Goal: Information Seeking & Learning: Learn about a topic

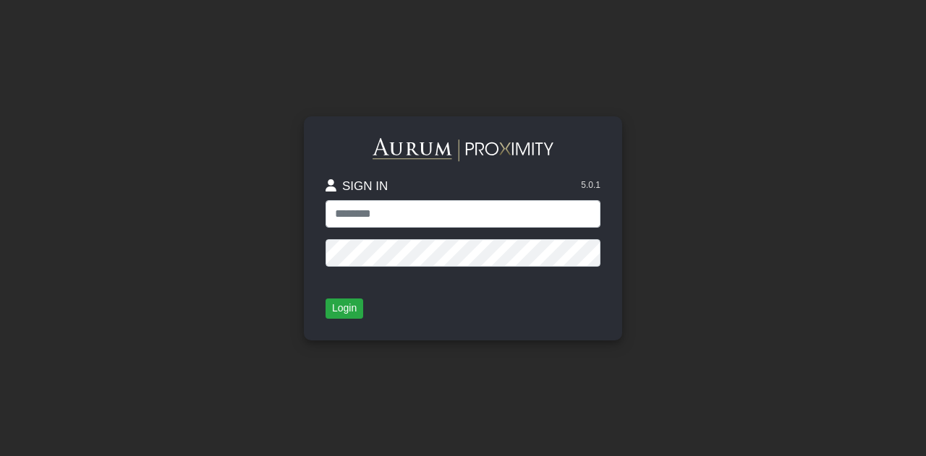
click at [404, 217] on input "text" at bounding box center [462, 213] width 275 height 27
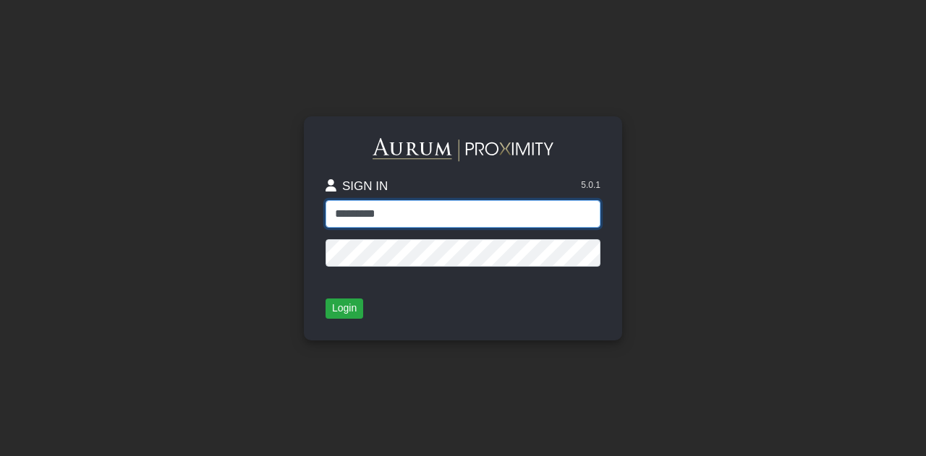
click at [490, 210] on input "*********" at bounding box center [462, 213] width 275 height 27
type input "**********"
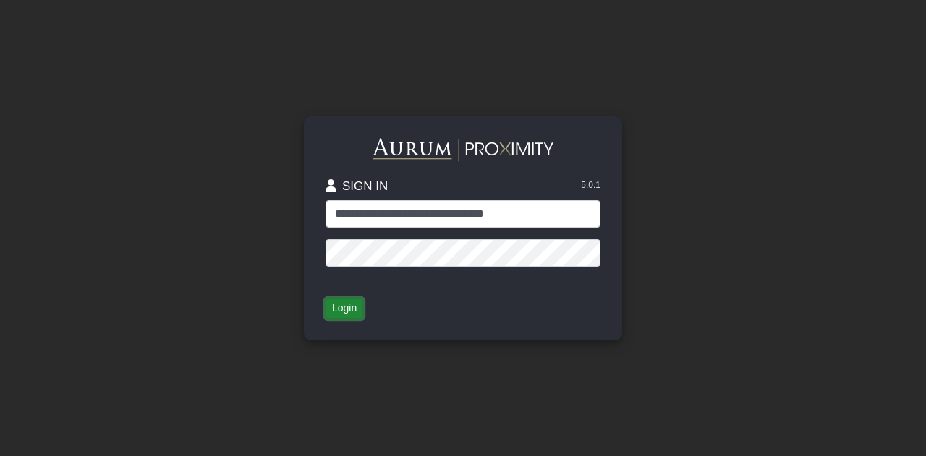
click at [337, 312] on button "Login" at bounding box center [344, 309] width 38 height 20
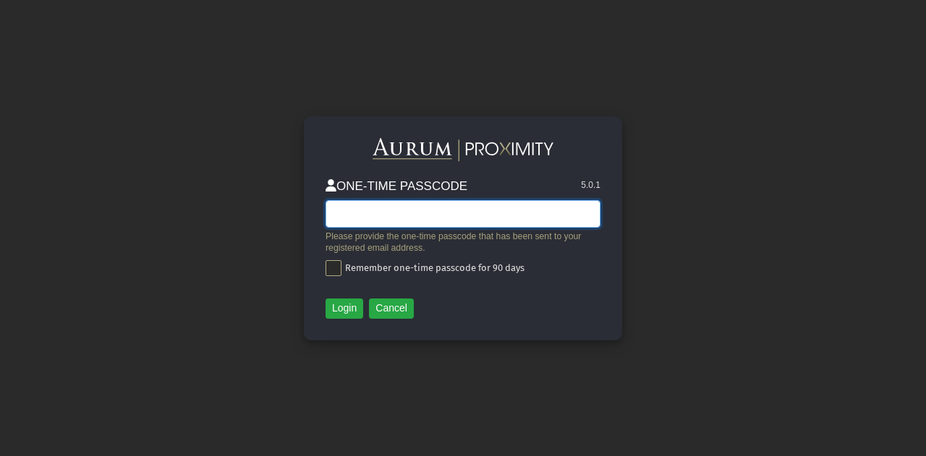
click at [396, 209] on input "text" at bounding box center [462, 213] width 275 height 27
click at [456, 111] on div "ONE-TIME PASSCODE 5.0.1 Please provide the one-time passcode that has been sent…" at bounding box center [463, 228] width 824 height 456
click at [436, 216] on input "text" at bounding box center [462, 213] width 275 height 27
type input "******"
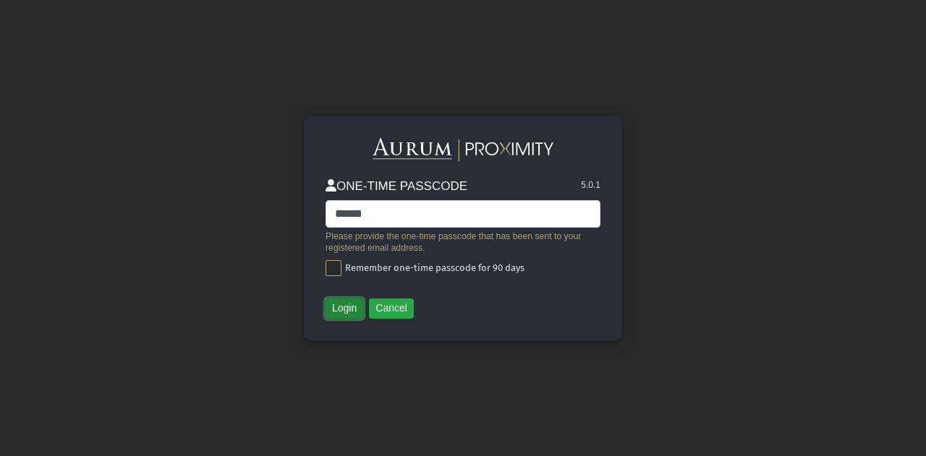
click at [333, 309] on button "Login" at bounding box center [344, 309] width 38 height 20
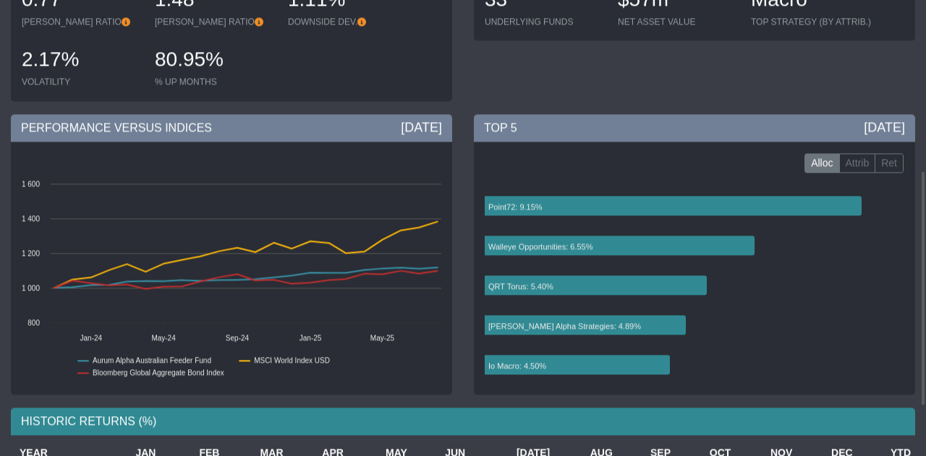
scroll to position [331, 0]
click at [117, 137] on div "PERFORMANCE VERSUS INDICES [DATE]" at bounding box center [231, 127] width 441 height 27
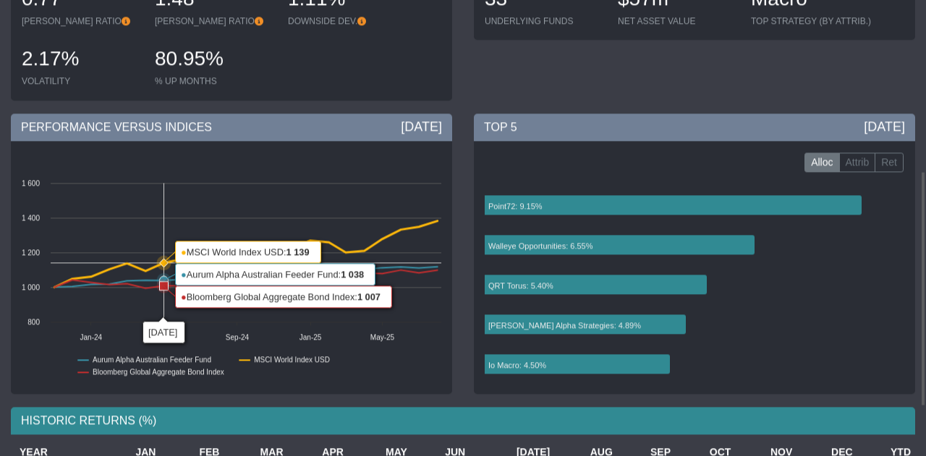
click at [158, 232] on rect at bounding box center [231, 284] width 434 height 217
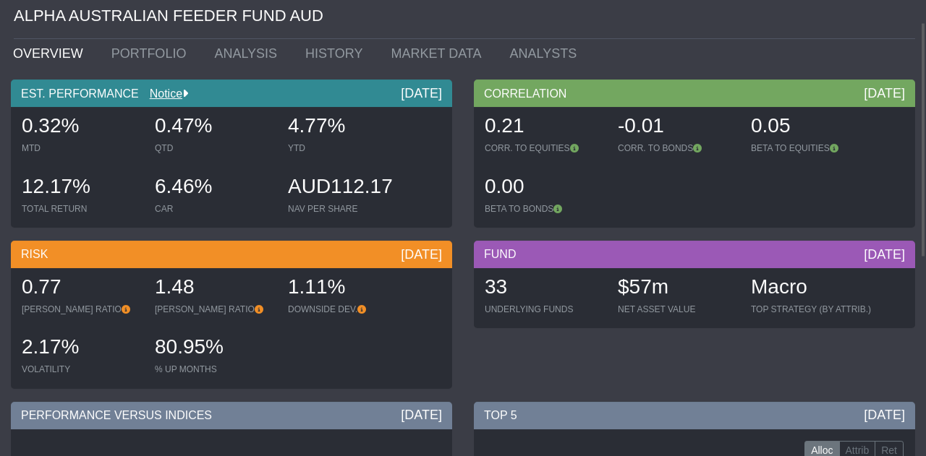
scroll to position [0, 0]
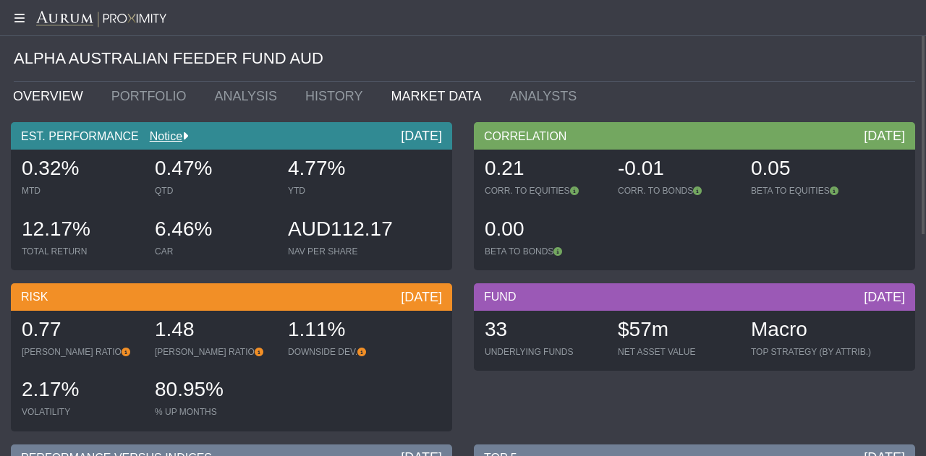
click at [443, 98] on link "MARKET DATA" at bounding box center [439, 96] width 119 height 29
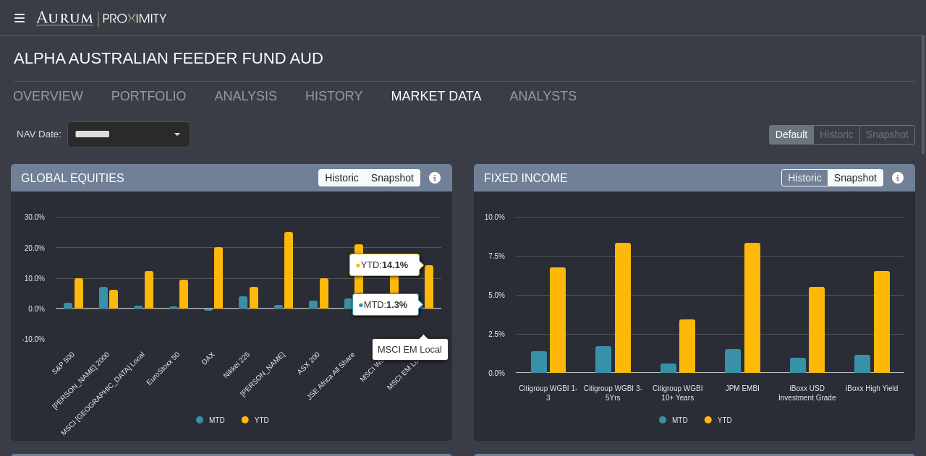
click at [346, 178] on label "Historic" at bounding box center [341, 177] width 47 height 17
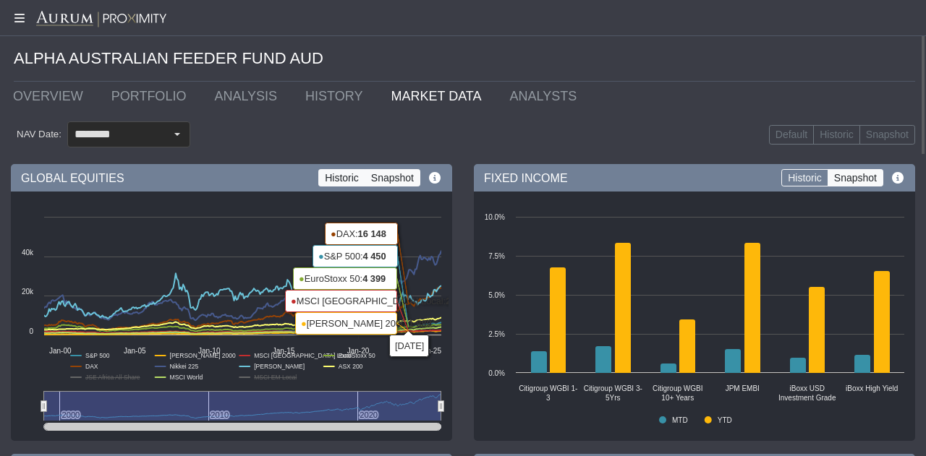
click at [398, 176] on label "Snapshot" at bounding box center [393, 177] width 56 height 17
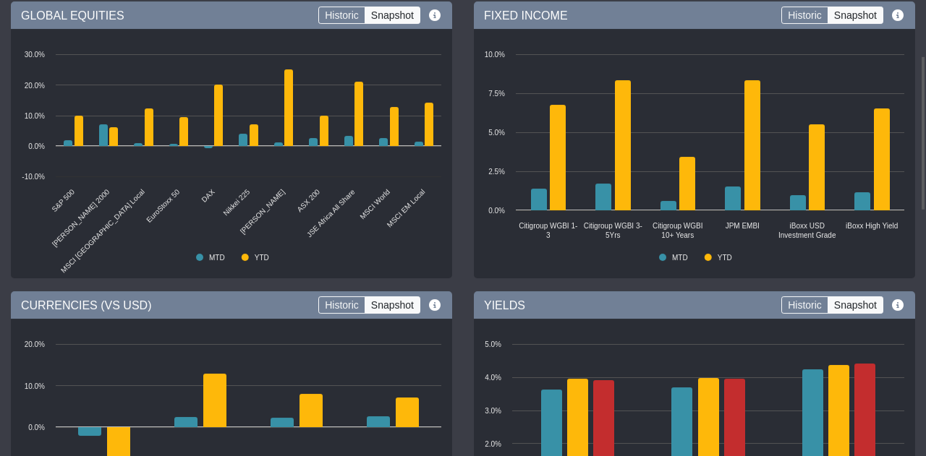
scroll to position [19, 0]
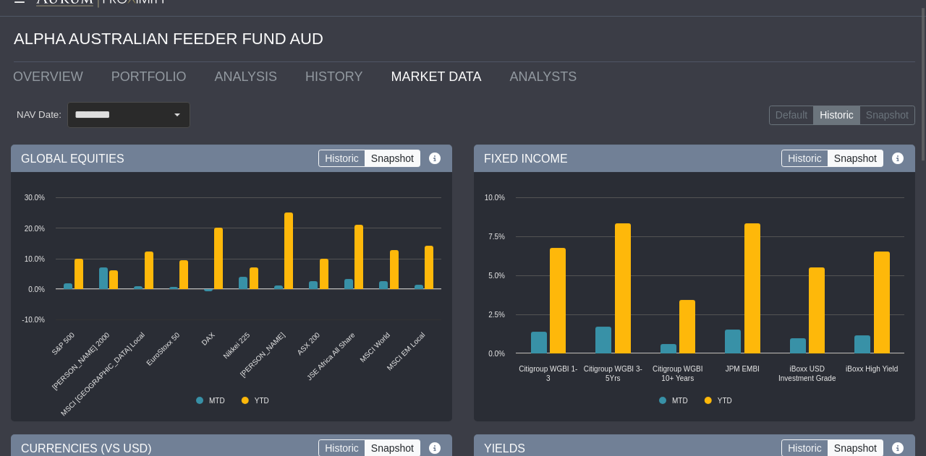
click at [848, 108] on label "Historic" at bounding box center [836, 116] width 47 height 20
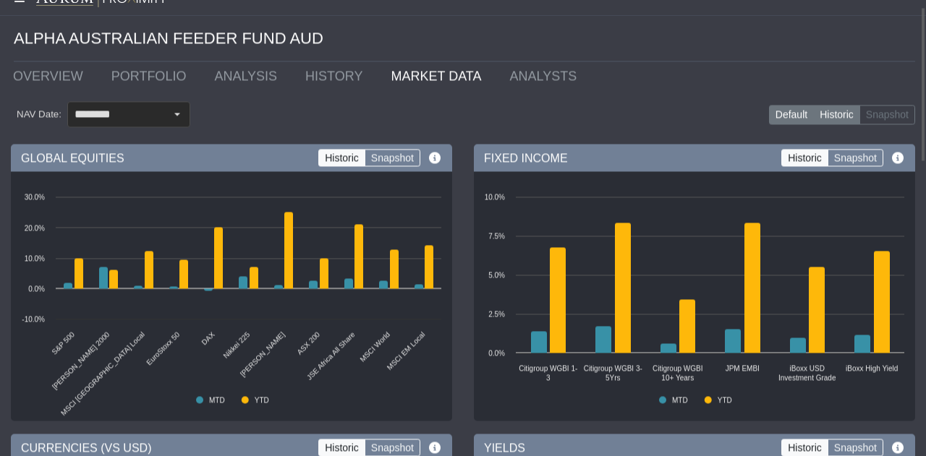
click at [796, 112] on label "Default" at bounding box center [791, 115] width 45 height 20
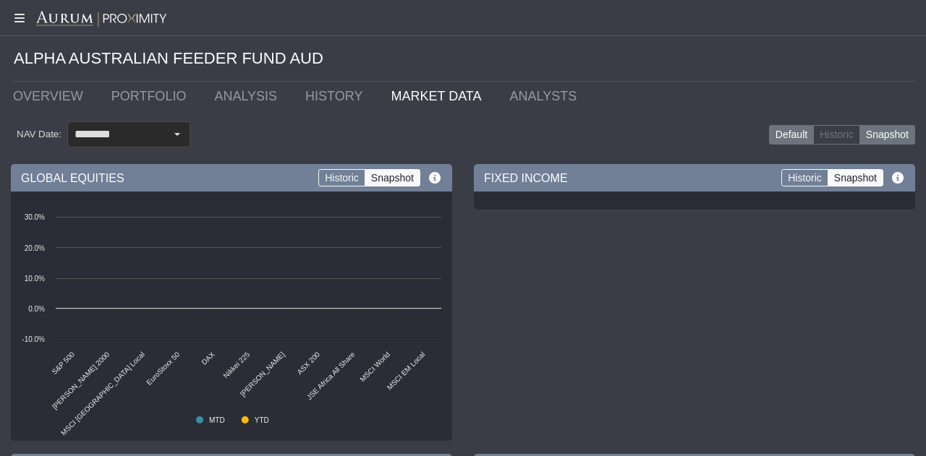
click at [892, 132] on label "Snapshot" at bounding box center [887, 135] width 56 height 20
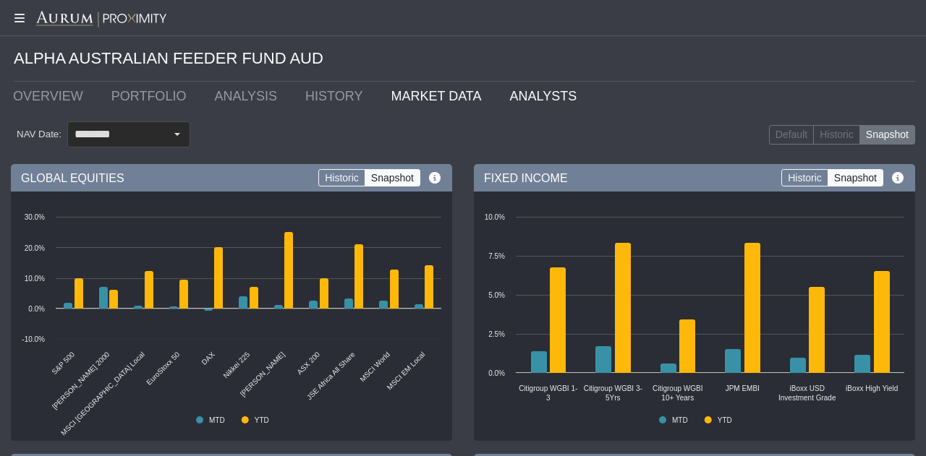
click at [536, 98] on link "ANALYSTS" at bounding box center [545, 96] width 95 height 29
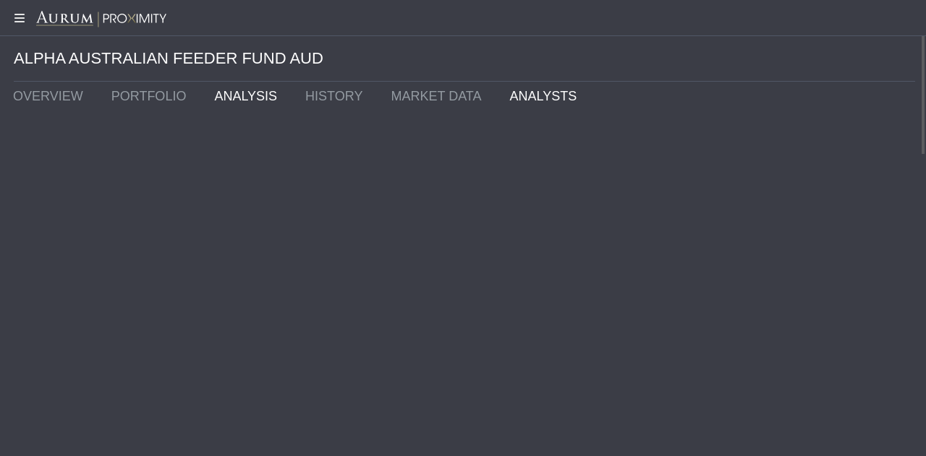
click at [203, 89] on link "ANALYSIS" at bounding box center [248, 96] width 91 height 29
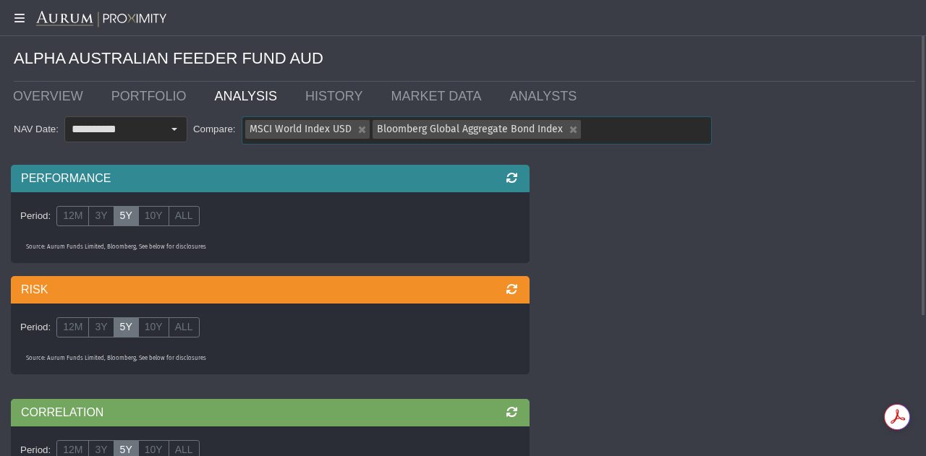
click at [592, 127] on input "text" at bounding box center [590, 129] width 12 height 24
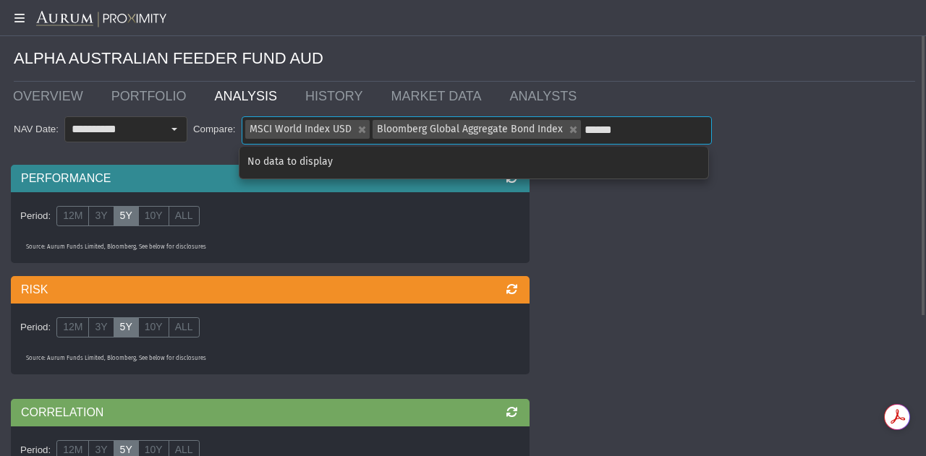
type input "*****"
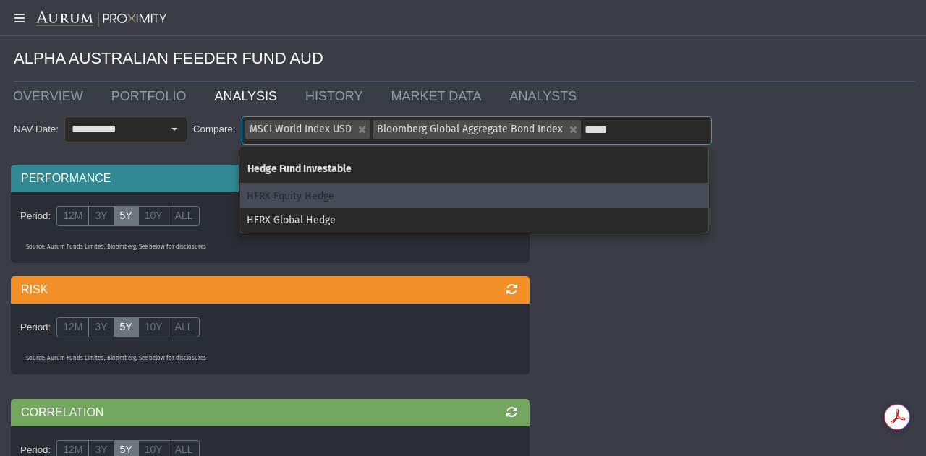
click at [343, 200] on div "HFRX Equity Hedge" at bounding box center [473, 196] width 467 height 24
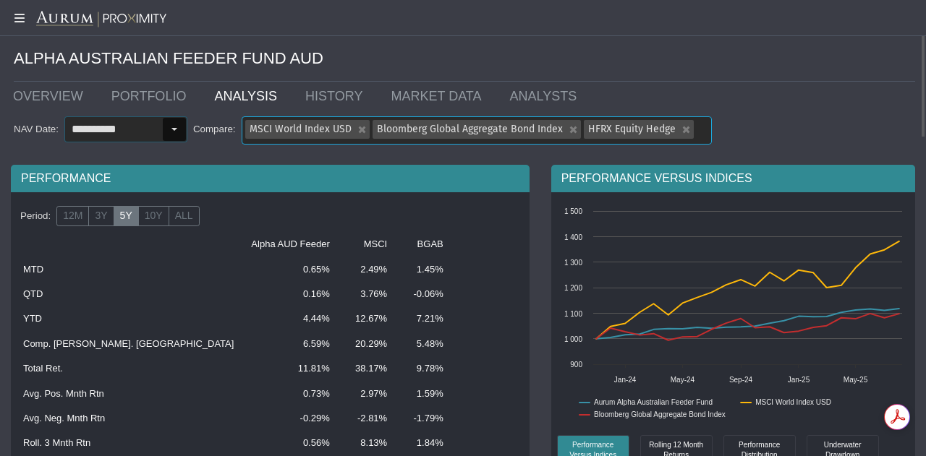
click at [155, 138] on input "**********" at bounding box center [113, 129] width 97 height 25
click at [684, 128] on div "HFRX Equity Hedge" at bounding box center [684, 129] width 18 height 19
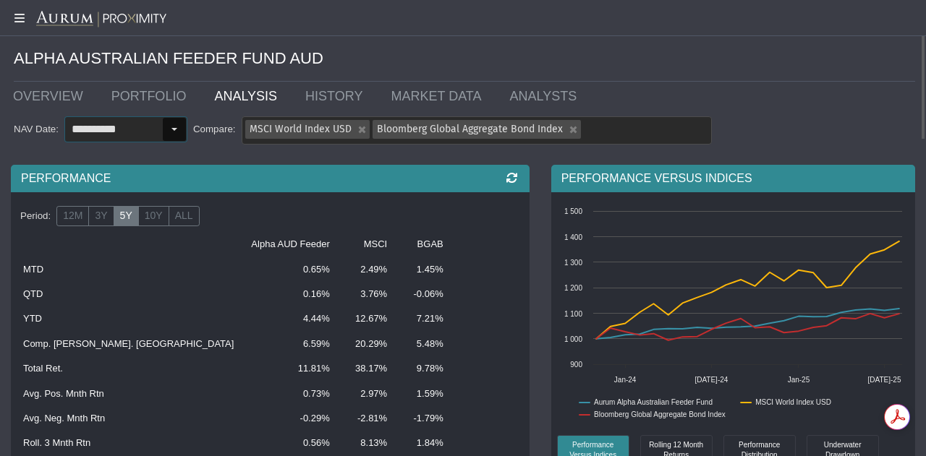
click at [175, 130] on div "Select" at bounding box center [174, 129] width 23 height 23
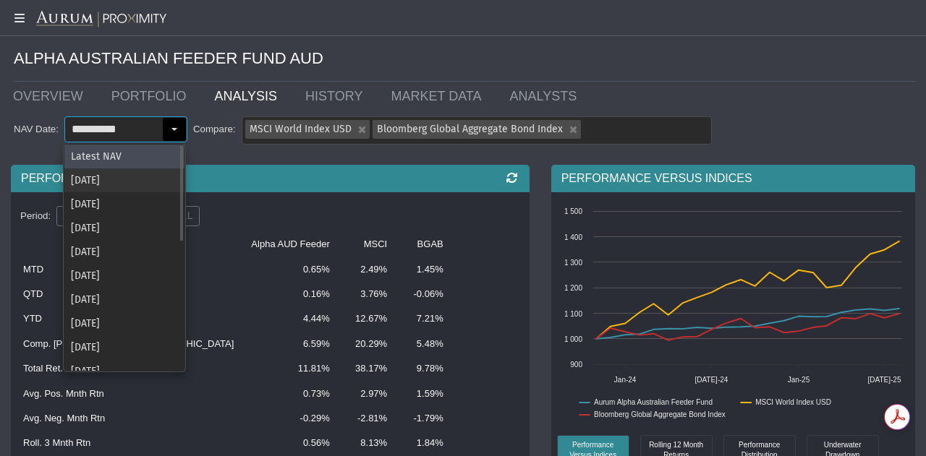
click at [114, 176] on div "[DATE]" at bounding box center [124, 181] width 120 height 24
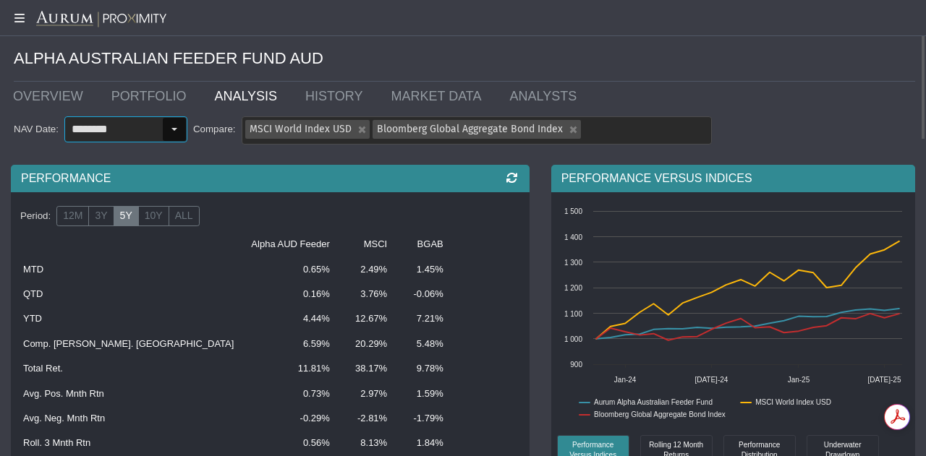
click at [135, 135] on input "********" at bounding box center [113, 129] width 97 height 25
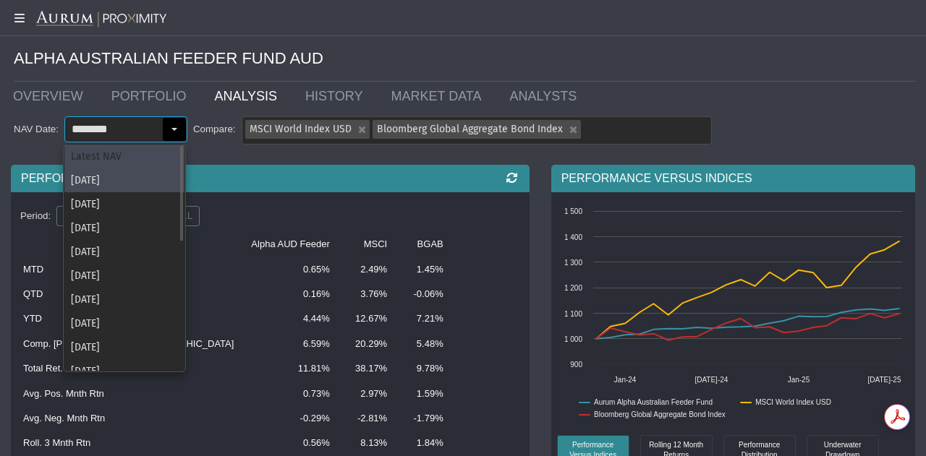
click at [113, 161] on div "Latest NAV" at bounding box center [124, 157] width 120 height 24
type input "**********"
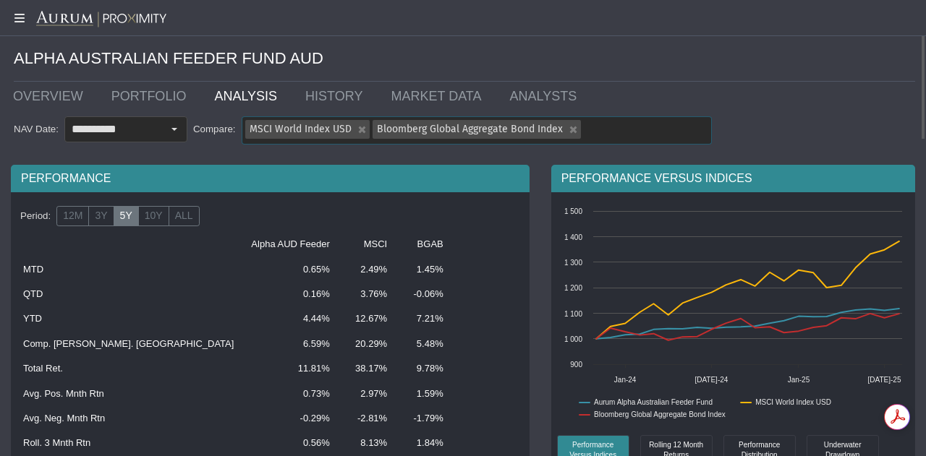
click at [568, 134] on div "Bloomberg Global Aggregate Bond Index" at bounding box center [572, 129] width 18 height 19
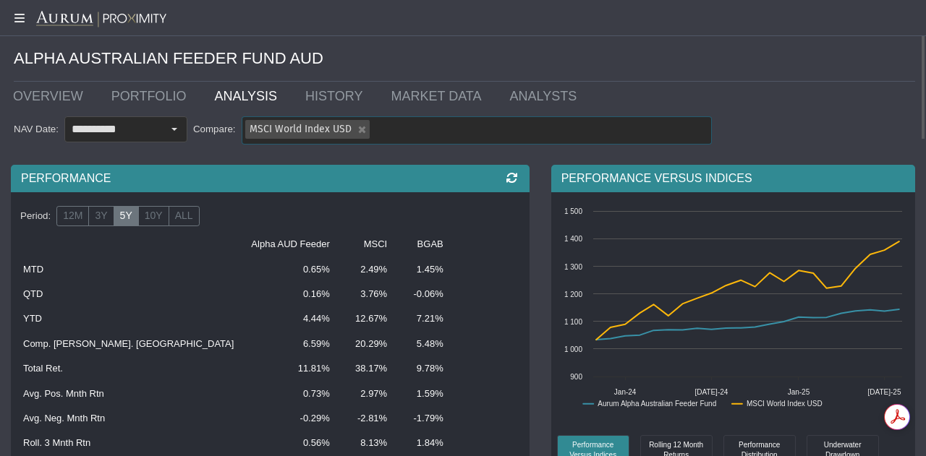
click at [532, 131] on div "MSCI World Index USD" at bounding box center [476, 130] width 469 height 27
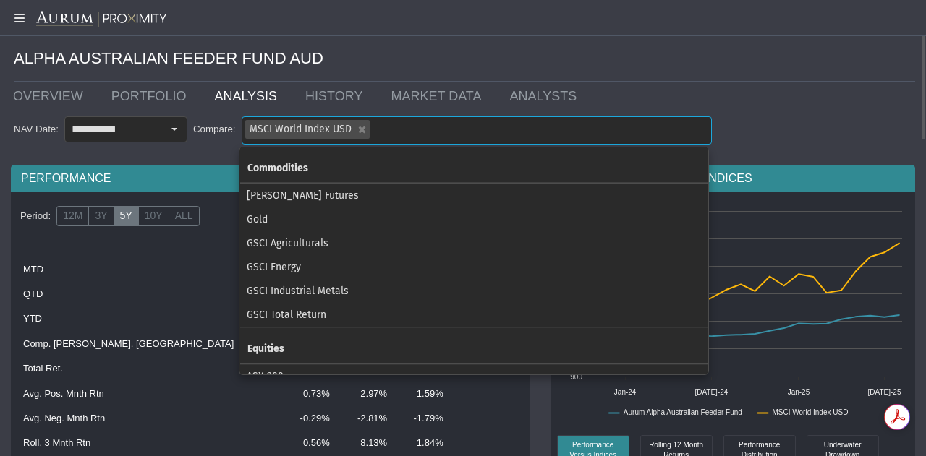
scroll to position [87, 0]
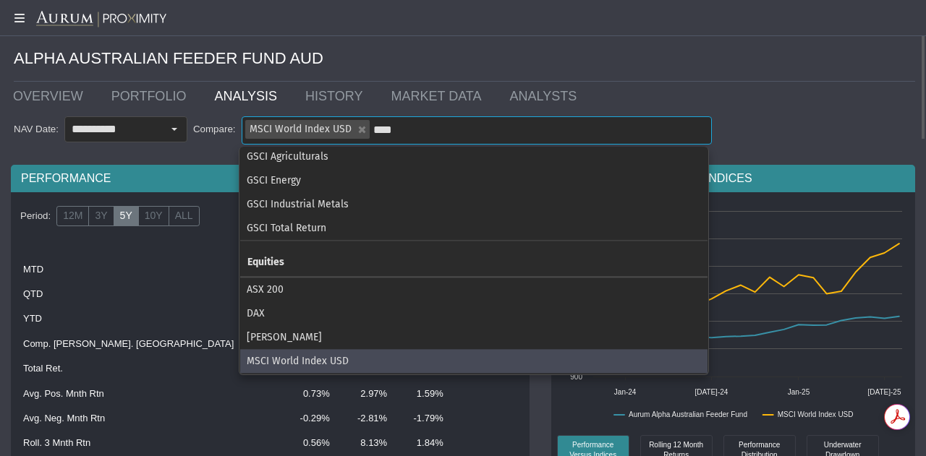
type input "*****"
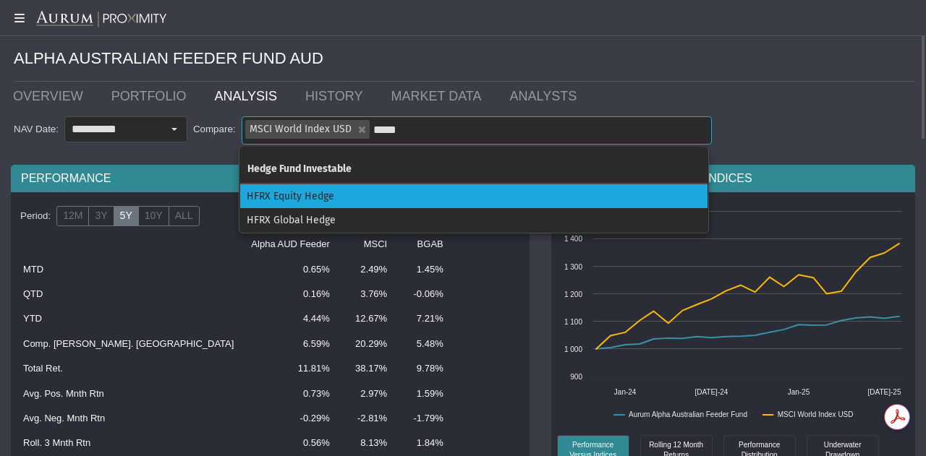
scroll to position [0, 0]
click at [425, 193] on div "HFRX Equity Hedge" at bounding box center [473, 196] width 467 height 24
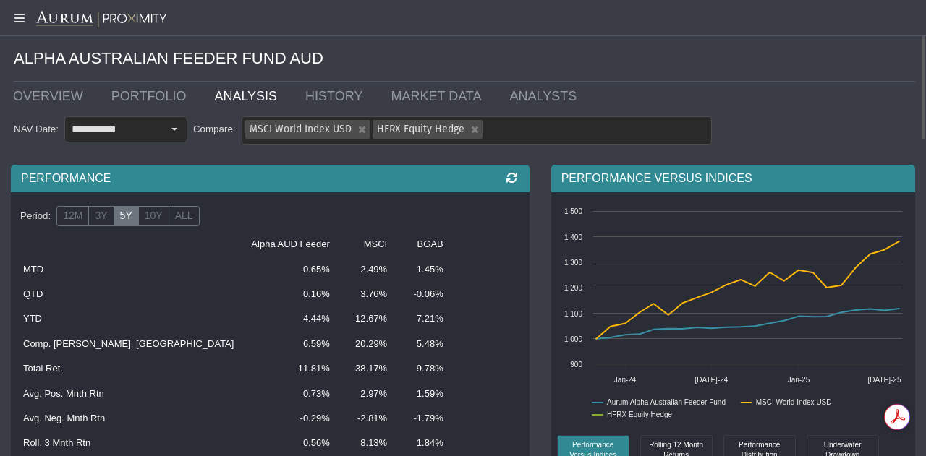
click at [768, 118] on div "**********" at bounding box center [463, 131] width 904 height 31
click at [396, 247] on td "BGAB" at bounding box center [424, 244] width 56 height 25
click at [515, 182] on icon at bounding box center [511, 178] width 17 height 15
click at [515, 182] on icon at bounding box center [511, 178] width 15 height 12
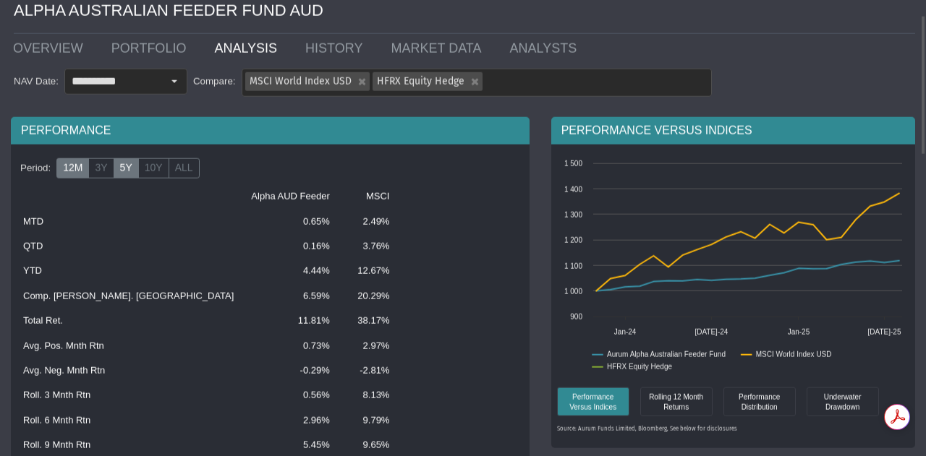
scroll to position [48, 0]
click at [72, 169] on label "12M" at bounding box center [72, 168] width 33 height 20
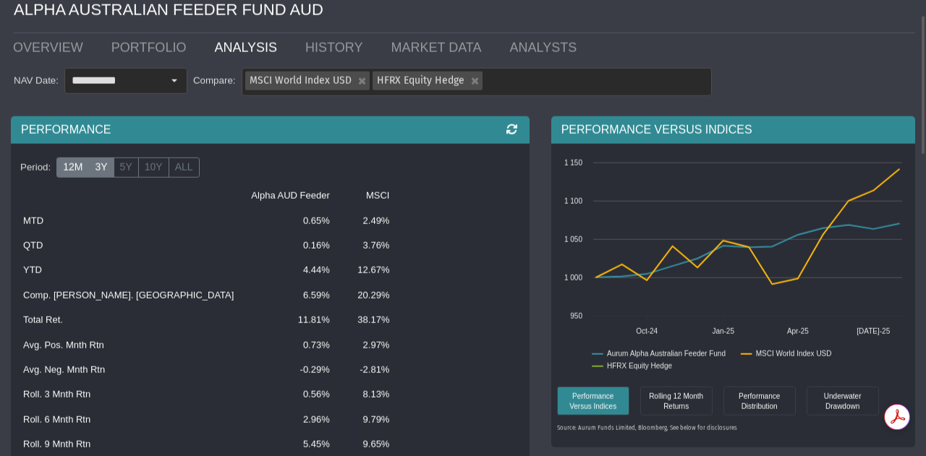
scroll to position [49, 0]
click at [103, 164] on label "3Y" at bounding box center [100, 167] width 25 height 20
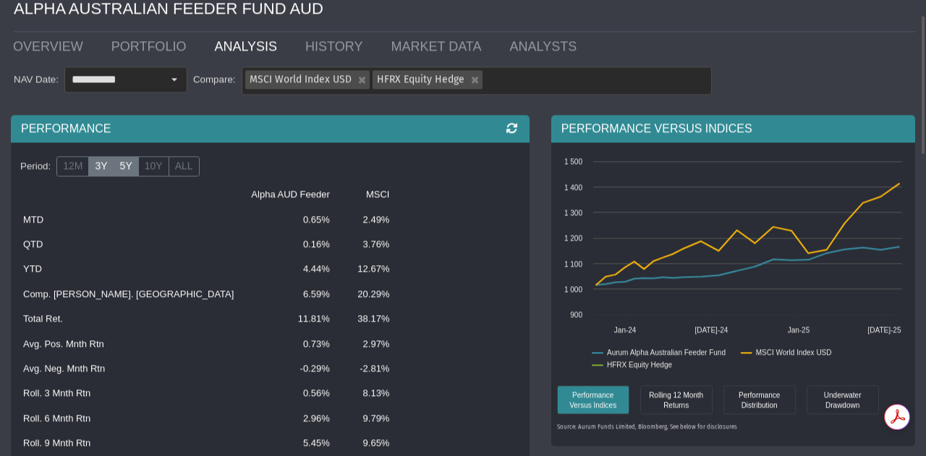
click at [127, 166] on label "5Y" at bounding box center [126, 167] width 25 height 20
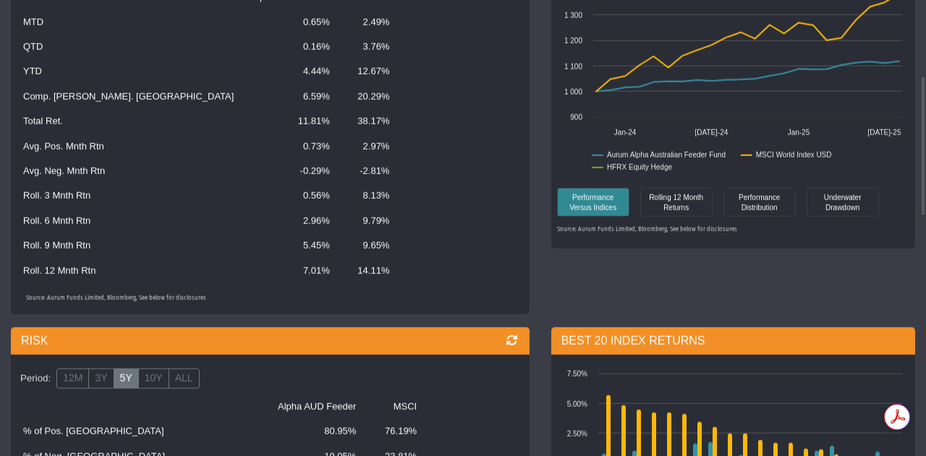
scroll to position [0, 0]
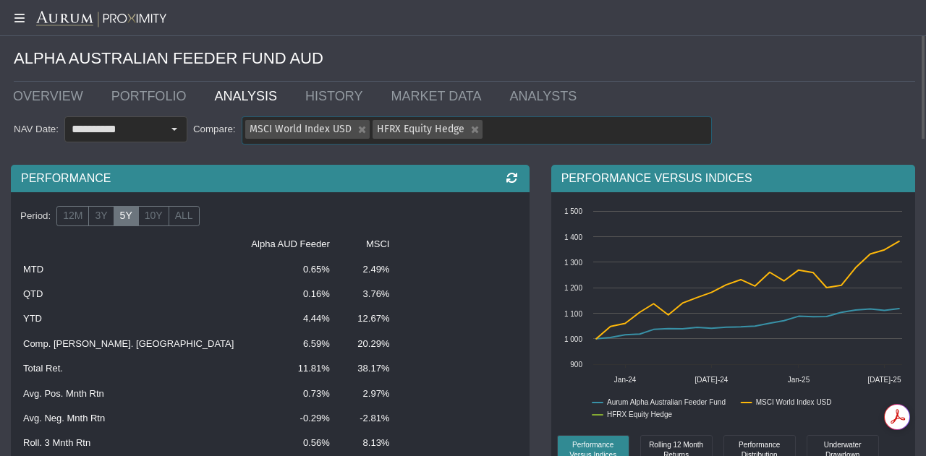
click at [466, 132] on div "HFRX Equity Hedge" at bounding box center [473, 129] width 18 height 19
click at [450, 134] on div "MSCI World Index USD" at bounding box center [476, 130] width 469 height 27
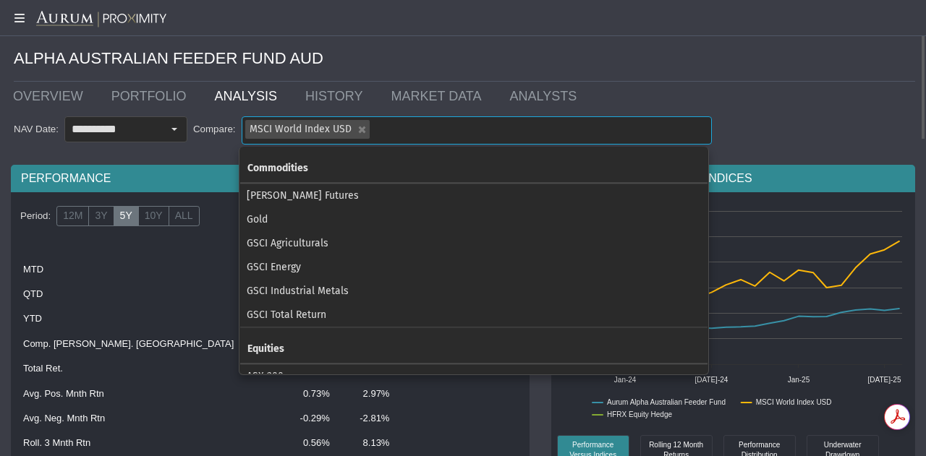
scroll to position [87, 0]
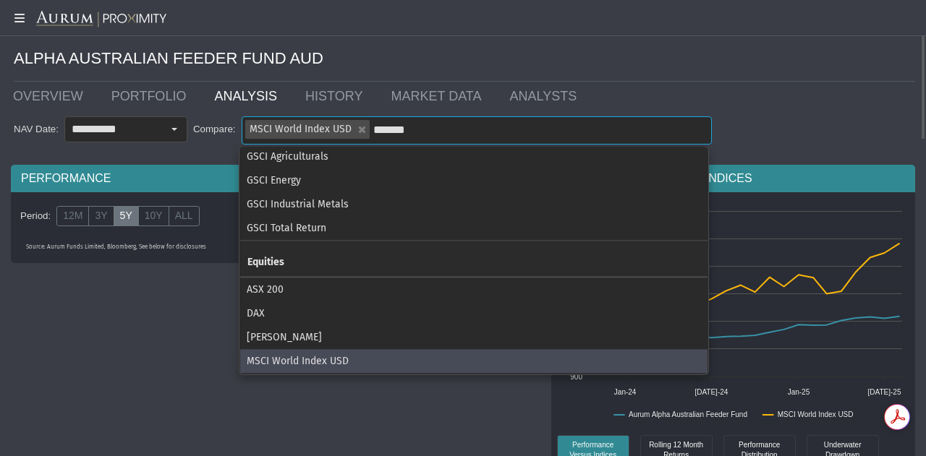
type input "********"
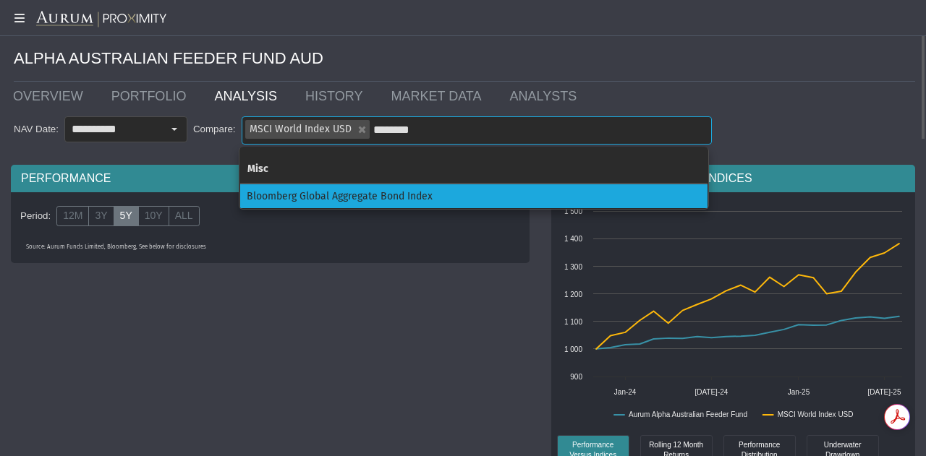
scroll to position [0, 0]
click at [420, 190] on div "Bloomberg Global Aggregate Bond Index" at bounding box center [473, 196] width 467 height 24
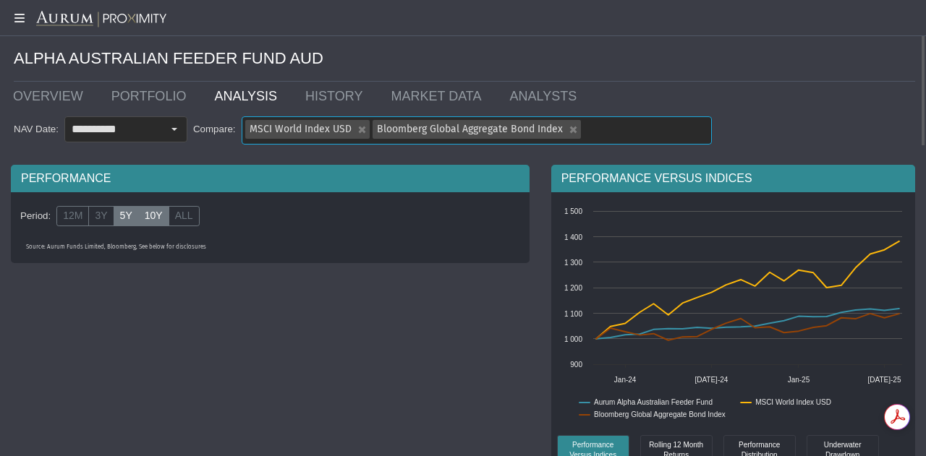
click at [143, 213] on label "10Y" at bounding box center [153, 216] width 31 height 20
click at [62, 220] on label "12M" at bounding box center [72, 216] width 33 height 20
click at [98, 212] on label "3Y" at bounding box center [100, 216] width 25 height 20
click at [117, 216] on label "5Y" at bounding box center [126, 216] width 25 height 20
click at [171, 219] on label "ALL" at bounding box center [184, 216] width 31 height 20
